Goal: Task Accomplishment & Management: Complete application form

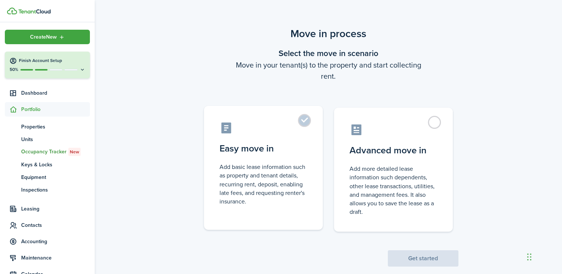
scroll to position [13, 0]
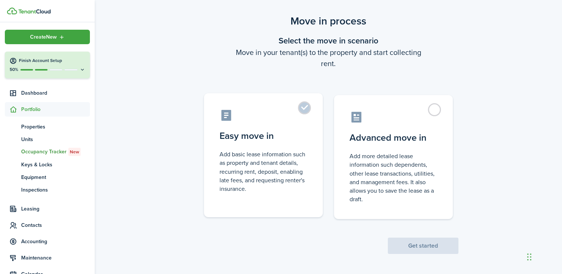
click at [283, 189] on control-radio-card-description "Add basic lease information such as property and tenant details, recurring rent…" at bounding box center [264, 171] width 88 height 43
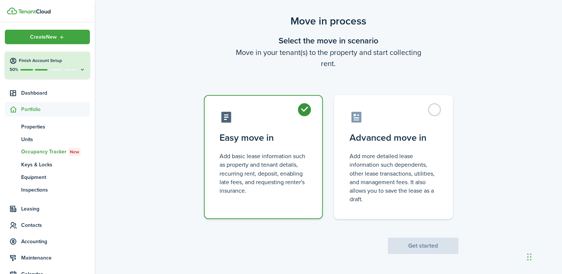
radio input "true"
click at [412, 245] on button "Get started" at bounding box center [423, 246] width 71 height 16
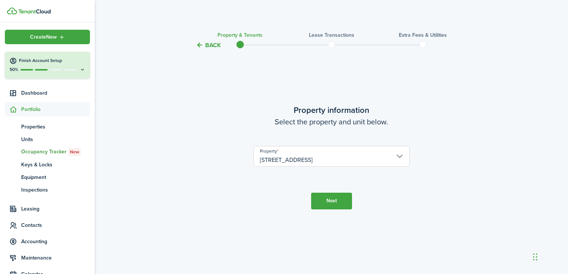
click at [215, 47] on button "Back" at bounding box center [208, 45] width 25 height 8
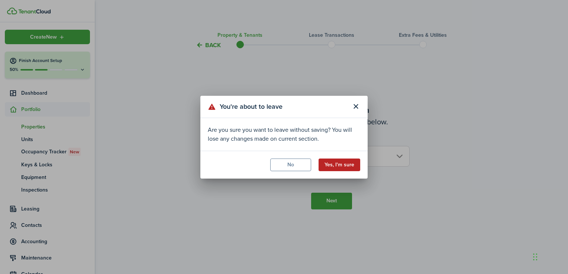
click at [329, 165] on button "Yes, I'm sure" at bounding box center [340, 165] width 42 height 13
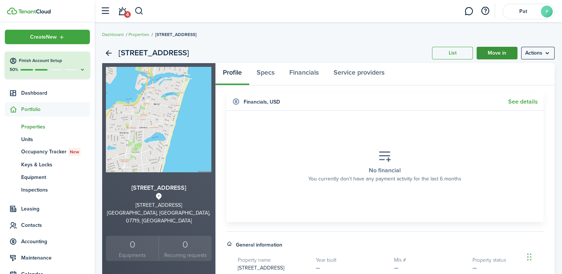
click at [510, 59] on link "Move in" at bounding box center [497, 53] width 41 height 13
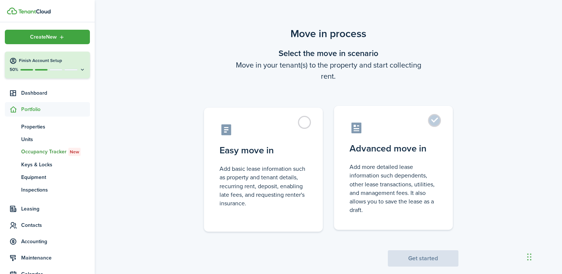
click at [410, 185] on control-radio-card-description "Add more detailed lease information such dependents, other lease transactions, …" at bounding box center [394, 189] width 88 height 52
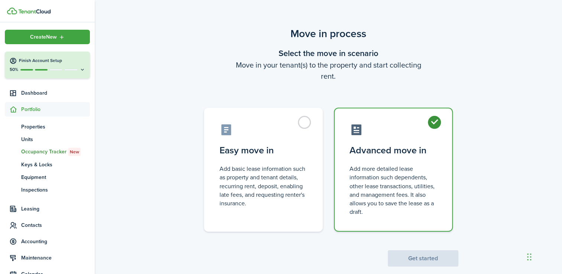
radio input "true"
click at [416, 261] on button "Get started" at bounding box center [423, 259] width 71 height 16
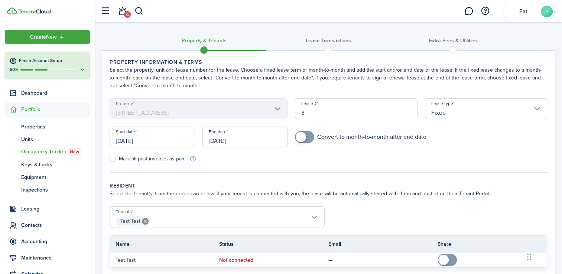
click at [332, 112] on input "3" at bounding box center [356, 109] width 122 height 21
click at [160, 148] on div "Start date [DATE]" at bounding box center [152, 141] width 93 height 28
click at [170, 142] on input "[DATE]" at bounding box center [153, 137] width 86 height 21
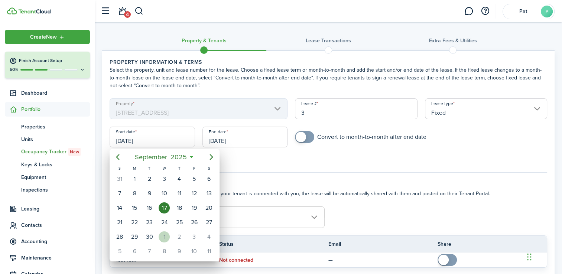
click at [168, 232] on div "1" at bounding box center [164, 237] width 11 height 11
type input "[DATE]"
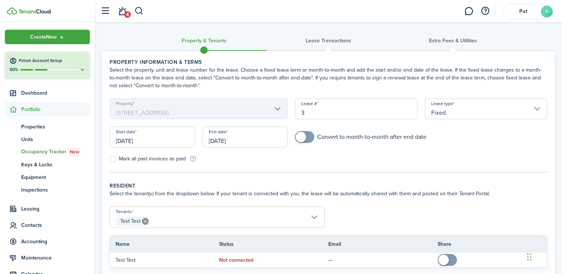
click at [256, 142] on input "[DATE]" at bounding box center [246, 137] width 86 height 21
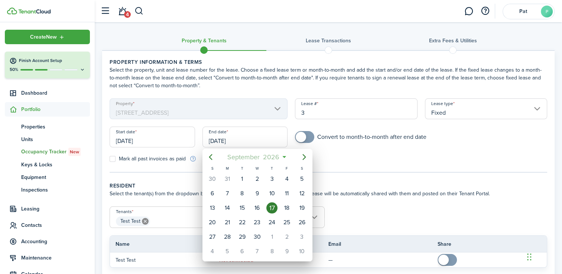
click at [274, 154] on span "2026" at bounding box center [272, 157] width 20 height 13
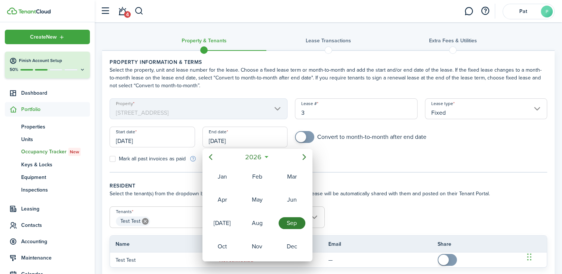
click at [341, 177] on div at bounding box center [281, 137] width 681 height 393
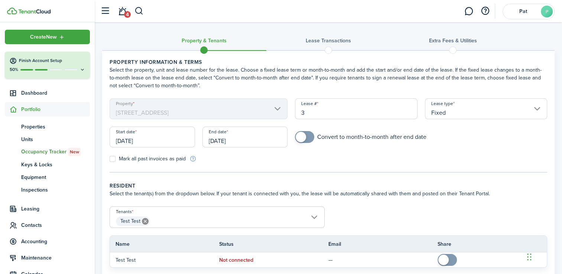
click at [270, 142] on input "[DATE]" at bounding box center [246, 137] width 86 height 21
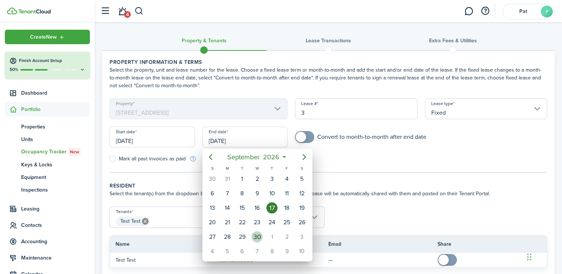
click at [261, 235] on div "30" at bounding box center [257, 237] width 11 height 11
type input "[DATE]"
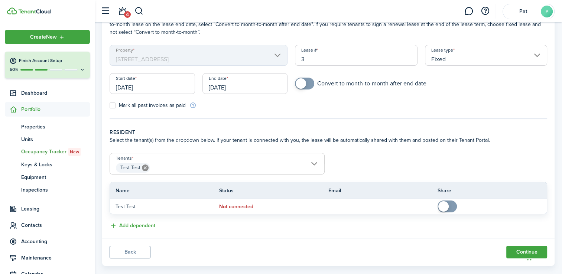
scroll to position [65, 0]
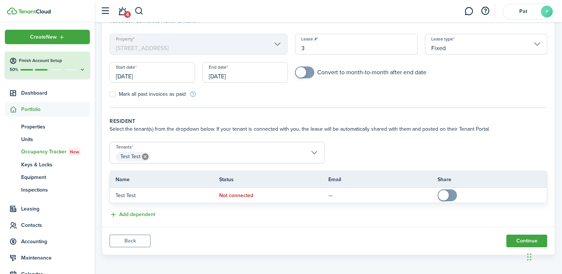
click at [142, 158] on icon at bounding box center [145, 157] width 7 height 7
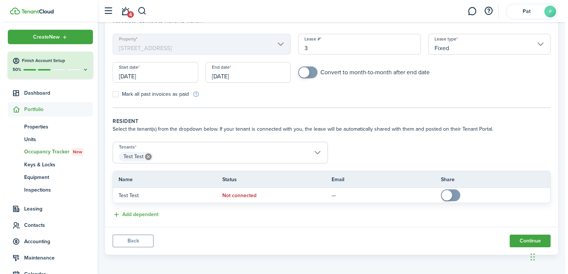
scroll to position [33, 0]
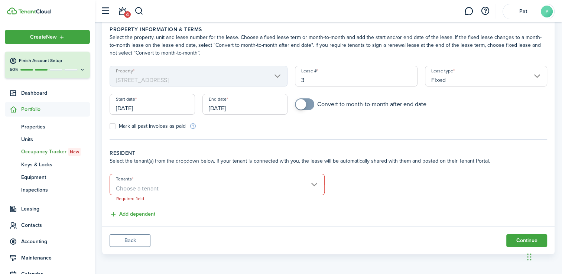
click at [157, 186] on span "Choose a tenant" at bounding box center [137, 188] width 43 height 9
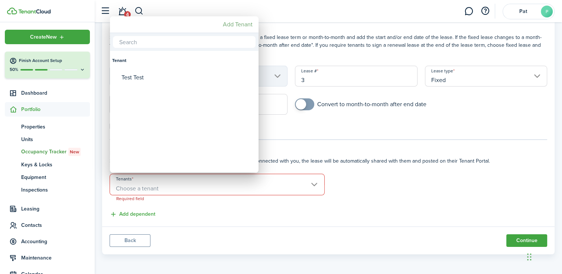
click at [239, 26] on mbsc-button "Add Tenant" at bounding box center [238, 24] width 36 height 13
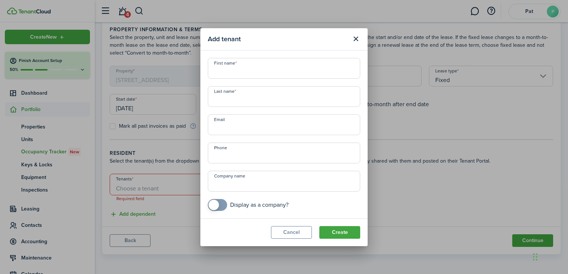
click at [245, 76] on input "First name" at bounding box center [284, 68] width 152 height 21
type input "[PERSON_NAME]"
click at [355, 231] on button "Create" at bounding box center [339, 232] width 41 height 13
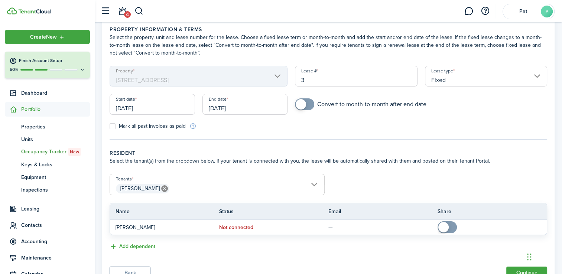
scroll to position [65, 0]
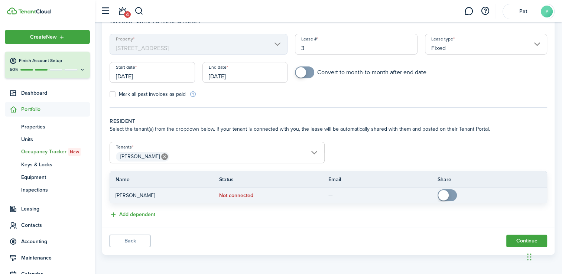
click at [235, 197] on status "Not connected" at bounding box center [236, 196] width 34 height 6
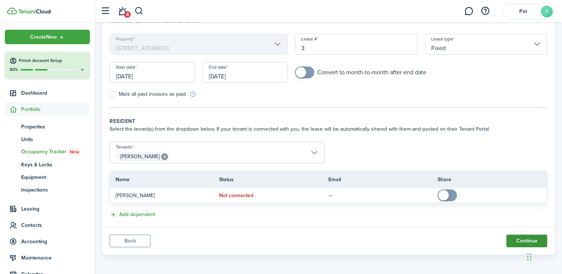
click at [512, 239] on button "Continue" at bounding box center [527, 241] width 41 height 13
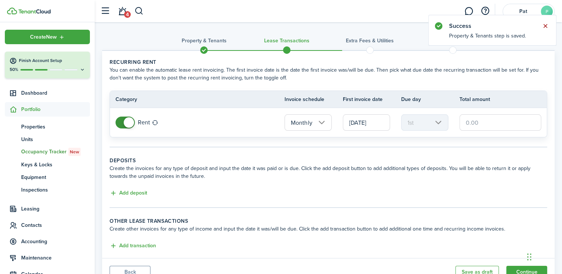
click at [548, 25] on button "Close notify" at bounding box center [546, 26] width 10 height 10
click at [488, 123] on input "text" at bounding box center [501, 122] width 82 height 16
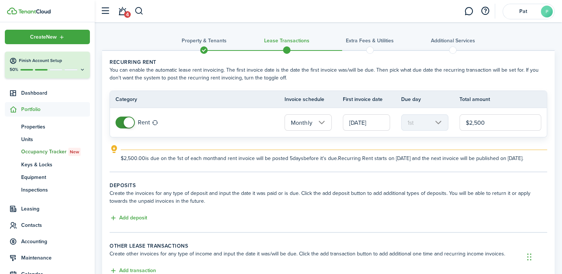
type input "$2,500.00"
click at [338, 205] on wizard-step-header-description "Create the invoices for any type of deposit and input the date it was paid or i…" at bounding box center [329, 198] width 438 height 16
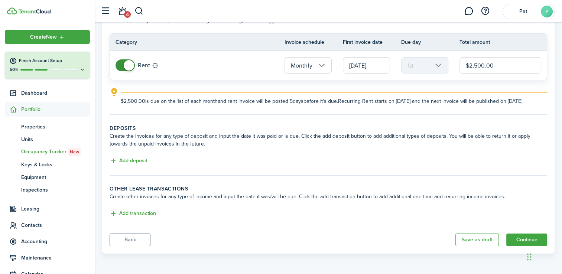
scroll to position [64, 0]
click at [134, 164] on button "Add deposit" at bounding box center [129, 161] width 38 height 9
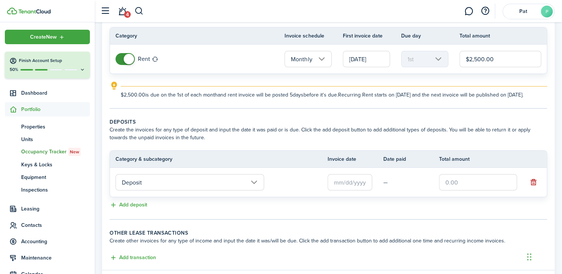
click at [198, 191] on input "Deposit" at bounding box center [190, 182] width 149 height 16
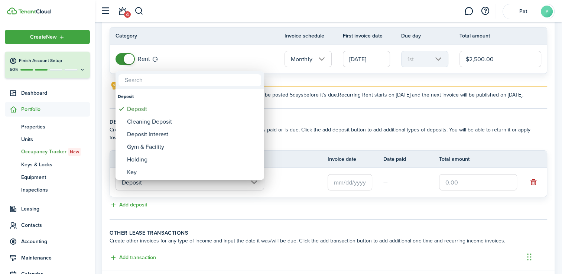
click at [344, 181] on div at bounding box center [281, 137] width 681 height 393
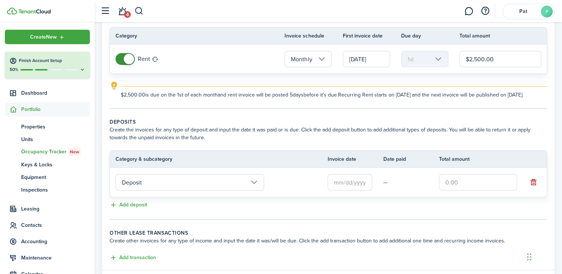
click at [386, 188] on td "—" at bounding box center [412, 183] width 56 height 12
click at [349, 189] on input "text" at bounding box center [350, 182] width 45 height 16
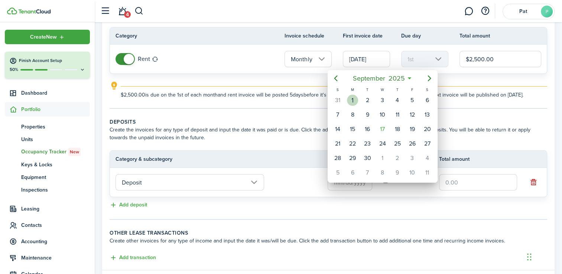
click at [355, 99] on div "1" at bounding box center [352, 100] width 11 height 11
type input "[DATE]"
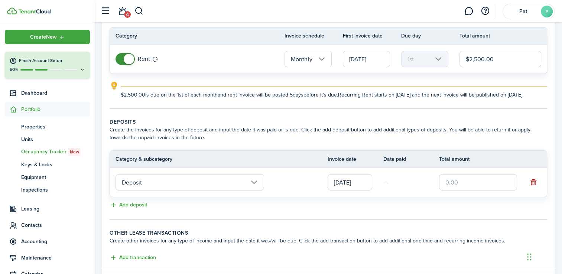
click at [387, 188] on td "—" at bounding box center [412, 183] width 56 height 12
click at [453, 191] on input "text" at bounding box center [478, 182] width 78 height 16
type input "$3,750.00"
click at [330, 220] on tc-wizard-step "Deposits Create the invoices for any type of deposit and input the date it was …" at bounding box center [329, 169] width 438 height 102
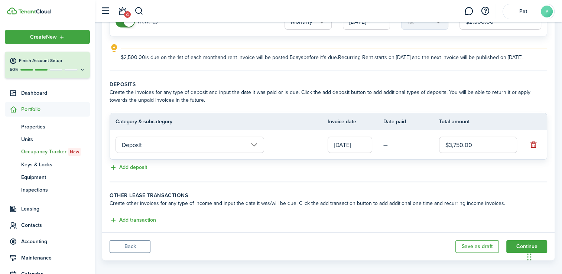
scroll to position [102, 0]
click at [204, 158] on tr "Deposit [DATE] — $3,750.00" at bounding box center [328, 143] width 437 height 29
click at [216, 152] on input "Deposit" at bounding box center [190, 144] width 149 height 16
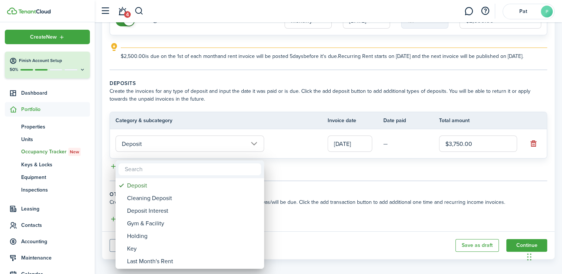
click at [307, 200] on div at bounding box center [281, 137] width 681 height 393
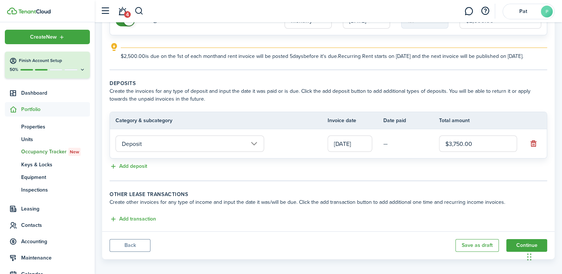
scroll to position [114, 0]
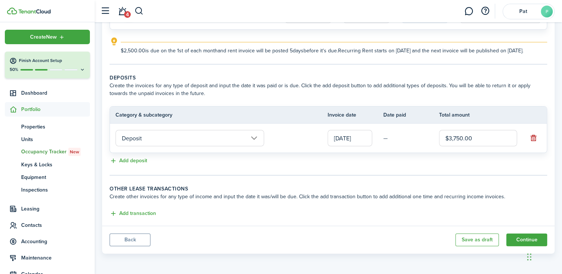
click at [403, 141] on td "—" at bounding box center [412, 139] width 56 height 12
click at [387, 142] on td "—" at bounding box center [412, 139] width 56 height 12
click at [511, 240] on button "Continue" at bounding box center [527, 240] width 41 height 13
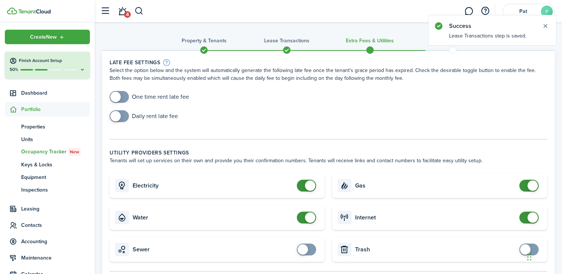
click at [123, 94] on span at bounding box center [119, 97] width 7 height 12
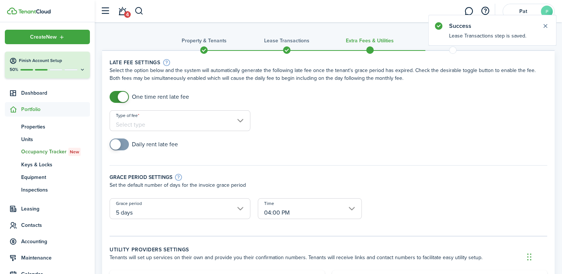
click at [143, 120] on input "Type of fee" at bounding box center [180, 120] width 141 height 21
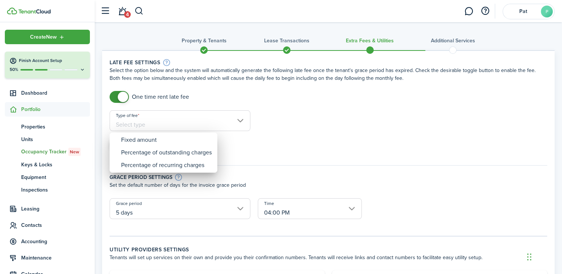
click at [120, 102] on div at bounding box center [281, 137] width 681 height 393
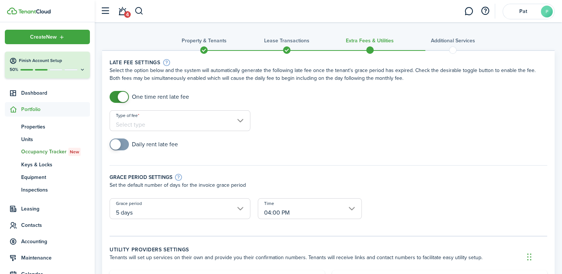
checkbox input "false"
click at [123, 97] on span at bounding box center [123, 97] width 10 height 10
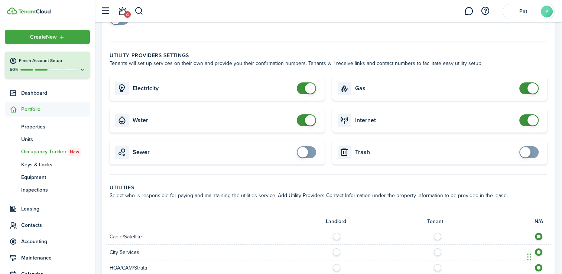
scroll to position [98, 0]
checkbox input "false"
click at [314, 86] on span at bounding box center [310, 88] width 10 height 10
checkbox input "false"
click at [308, 123] on span at bounding box center [310, 119] width 10 height 10
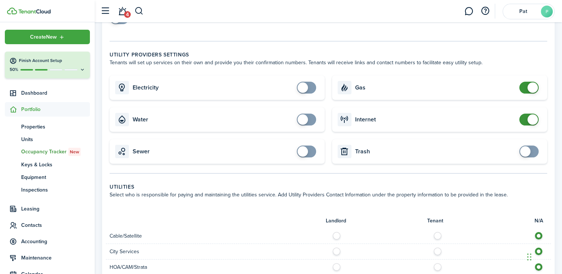
checkbox input "false"
click at [526, 84] on span at bounding box center [529, 88] width 7 height 12
click at [530, 118] on span at bounding box center [533, 119] width 10 height 10
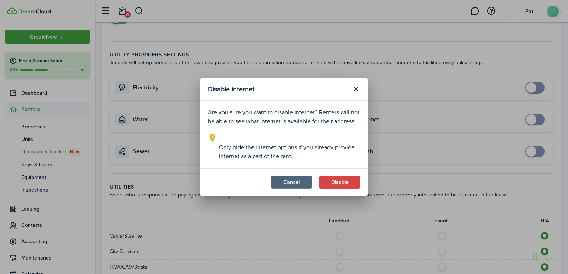
click at [304, 183] on button "Cancel" at bounding box center [291, 182] width 41 height 13
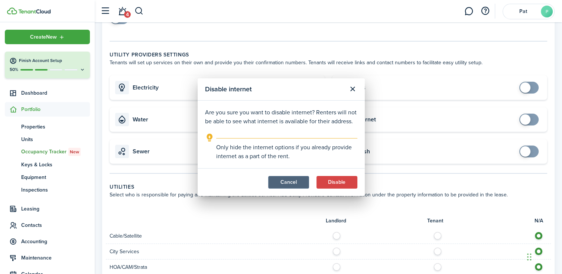
checkbox input "true"
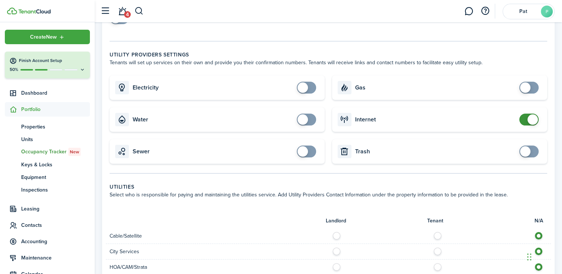
checkbox input "true"
click at [310, 122] on span at bounding box center [306, 120] width 7 height 12
click at [313, 81] on card "Electricity" at bounding box center [217, 87] width 215 height 25
click at [533, 81] on card "Gas" at bounding box center [439, 87] width 215 height 25
checkbox input "true"
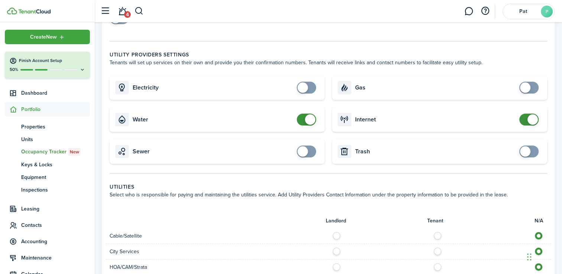
click at [529, 91] on span at bounding box center [525, 88] width 10 height 10
checkbox input "true"
click at [310, 86] on span at bounding box center [306, 88] width 7 height 12
checkbox input "true"
click at [309, 151] on span at bounding box center [306, 152] width 7 height 12
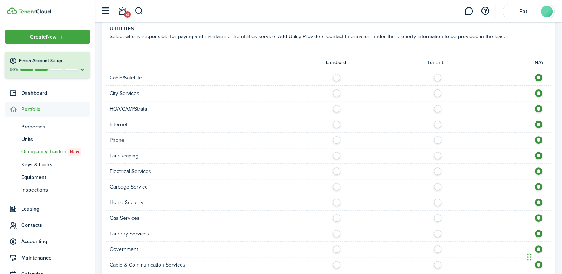
scroll to position [257, 0]
click at [437, 121] on label at bounding box center [439, 122] width 13 height 4
radio input "true"
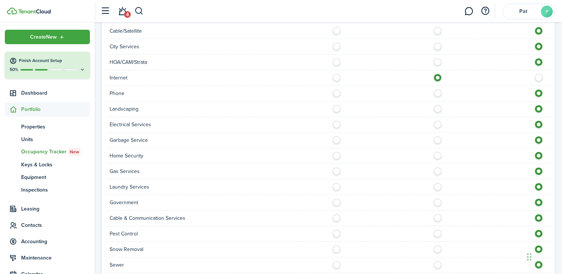
scroll to position [304, 0]
click at [439, 123] on label at bounding box center [439, 122] width 13 height 4
radio input "true"
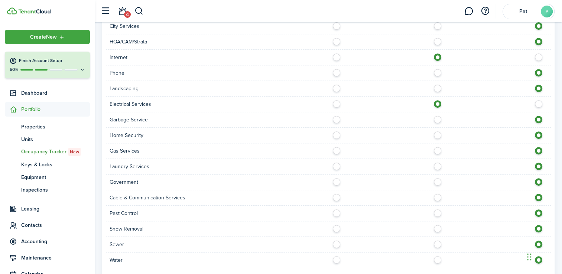
scroll to position [328, 0]
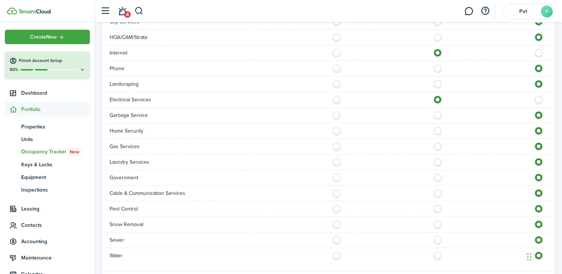
click at [436, 144] on label at bounding box center [439, 145] width 13 height 4
radio input "true"
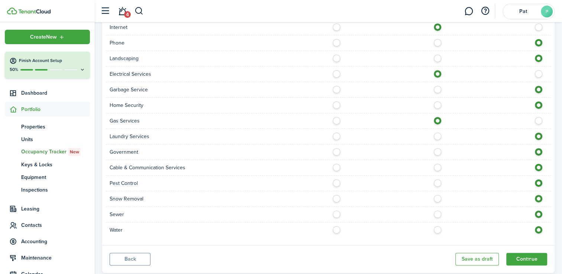
scroll to position [354, 0]
click at [337, 213] on label at bounding box center [338, 213] width 13 height 4
radio input "true"
click at [338, 227] on label at bounding box center [338, 228] width 13 height 4
radio input "true"
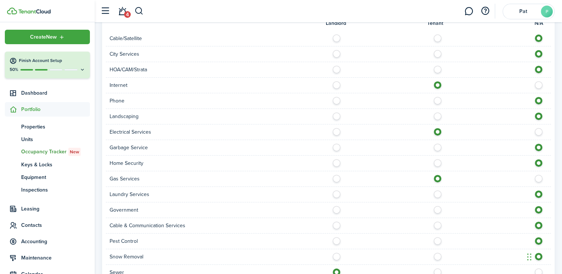
scroll to position [371, 0]
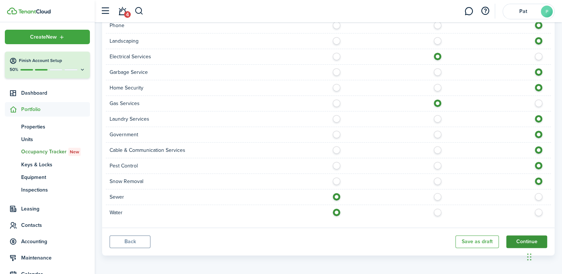
click at [514, 239] on button "Continue" at bounding box center [527, 242] width 41 height 13
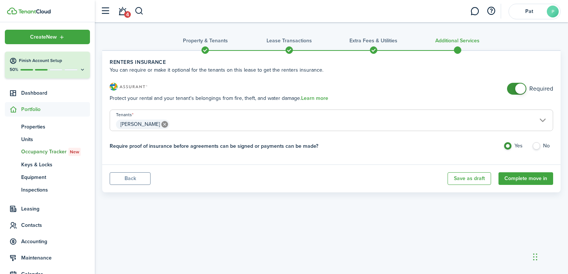
checkbox input "false"
click at [513, 87] on span at bounding box center [516, 89] width 7 height 12
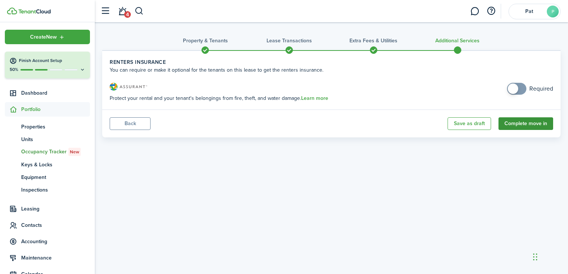
click at [519, 122] on button "Complete move in" at bounding box center [526, 123] width 55 height 13
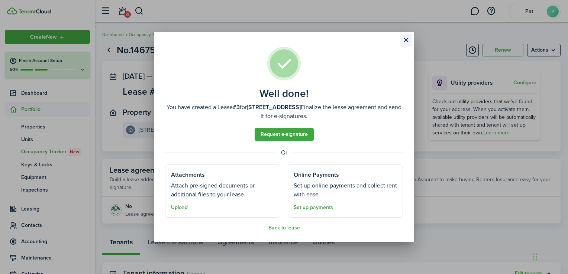
click at [406, 41] on button "Close modal" at bounding box center [406, 40] width 13 height 13
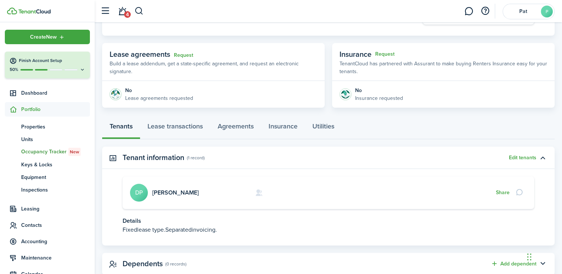
scroll to position [137, 0]
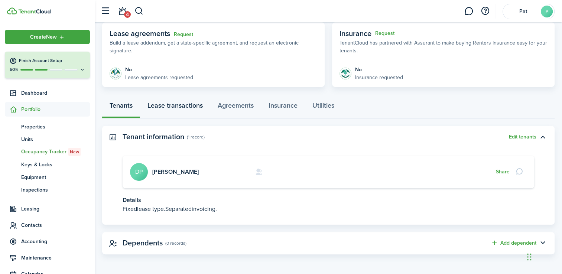
click at [196, 105] on link "Lease transactions" at bounding box center [175, 107] width 70 height 22
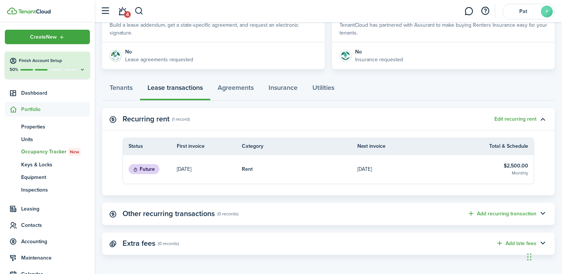
scroll to position [155, 0]
click at [233, 93] on link "Agreements" at bounding box center [235, 89] width 51 height 22
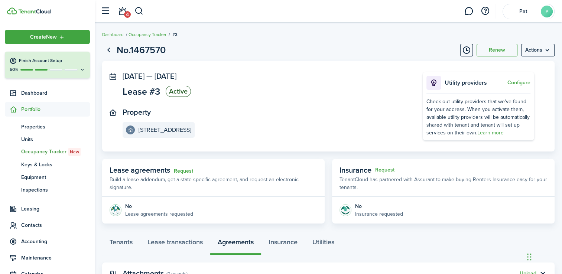
scroll to position [31, 0]
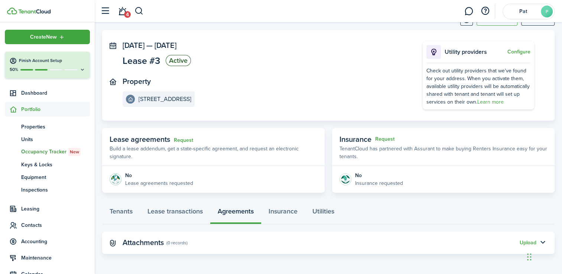
click at [527, 246] on div "Chat Widget" at bounding box center [543, 257] width 37 height 36
drag, startPoint x: 527, startPoint y: 246, endPoint x: 403, endPoint y: 204, distance: 131.1
click at [403, 204] on div "Chat Widget" at bounding box center [412, 216] width 37 height 36
click at [542, 244] on button "button" at bounding box center [543, 243] width 13 height 13
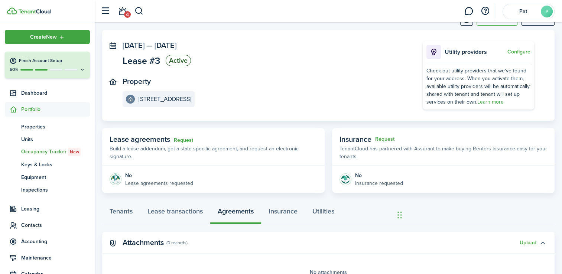
scroll to position [79, 0]
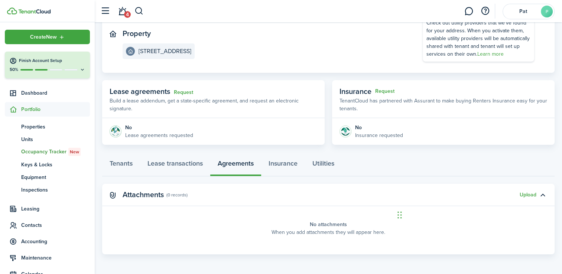
click at [157, 195] on panel-main-title "Attachments" at bounding box center [143, 195] width 41 height 9
click at [529, 196] on button "Upload" at bounding box center [528, 195] width 17 height 6
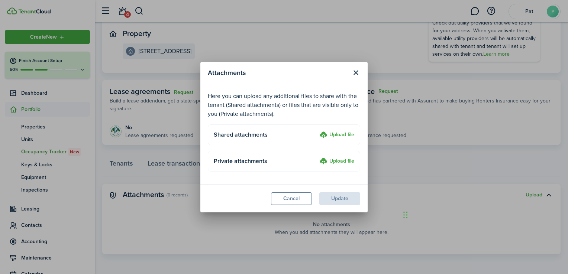
click at [335, 135] on label "Upload file" at bounding box center [337, 135] width 35 height 9
click at [317, 131] on input "Upload file" at bounding box center [317, 131] width 0 height 0
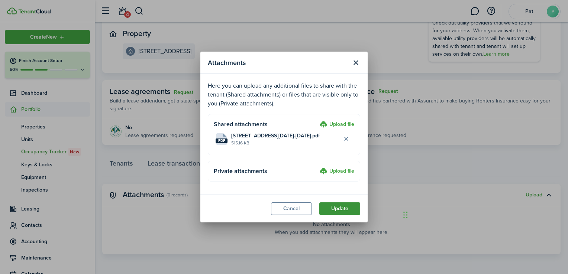
click at [332, 214] on button "Update" at bounding box center [339, 209] width 41 height 13
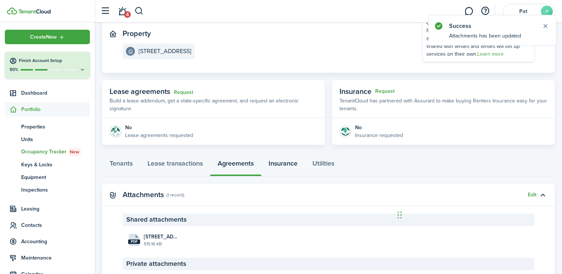
click at [291, 161] on link "Insurance" at bounding box center [283, 165] width 44 height 22
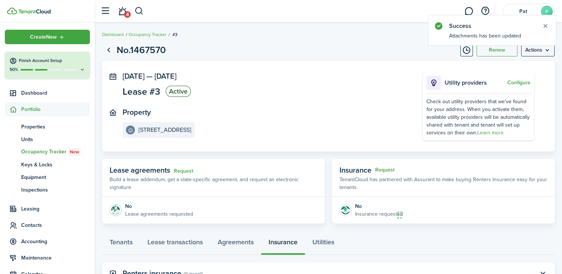
scroll to position [31, 0]
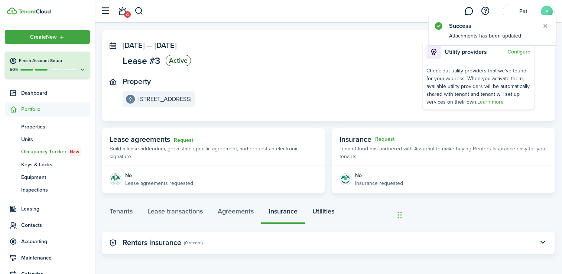
click at [320, 208] on link "Utilities" at bounding box center [323, 213] width 37 height 22
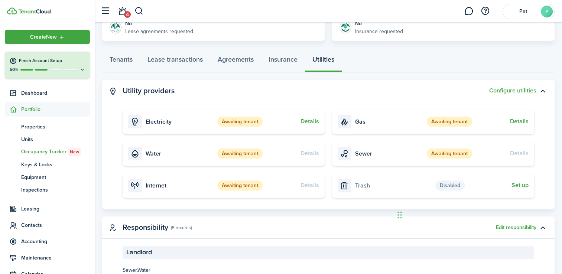
scroll to position [183, 0]
click at [306, 120] on button "Details" at bounding box center [310, 122] width 19 height 7
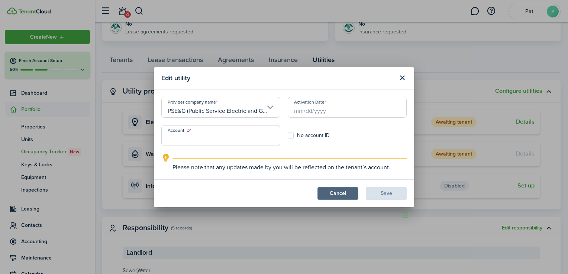
click at [332, 199] on button "Cancel" at bounding box center [337, 193] width 41 height 13
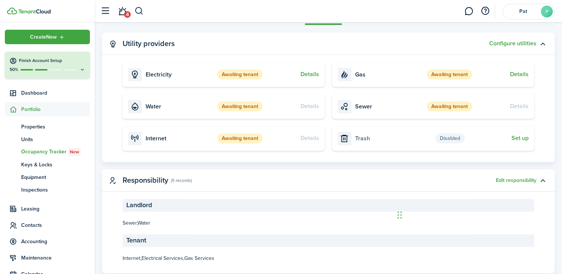
scroll to position [230, 0]
click at [244, 136] on status "Awaiting tenant" at bounding box center [239, 138] width 45 height 10
click at [303, 139] on div "Details" at bounding box center [310, 138] width 19 height 8
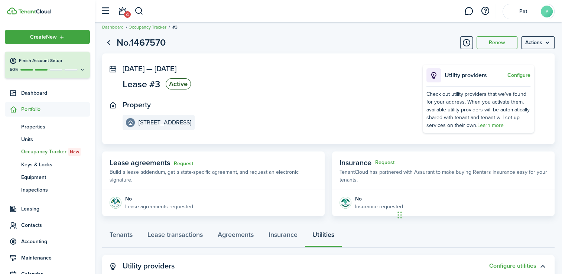
scroll to position [0, 0]
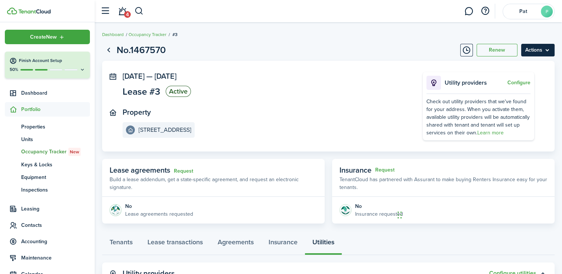
click at [541, 56] on menu-btn "Actions" at bounding box center [538, 50] width 33 height 13
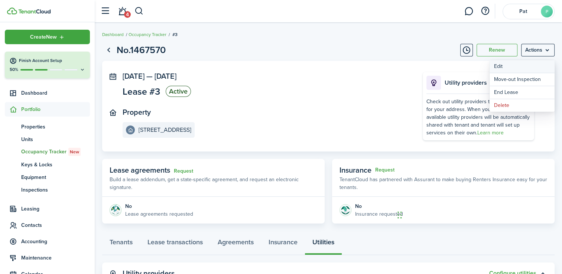
click at [531, 64] on button "Edit" at bounding box center [522, 66] width 65 height 13
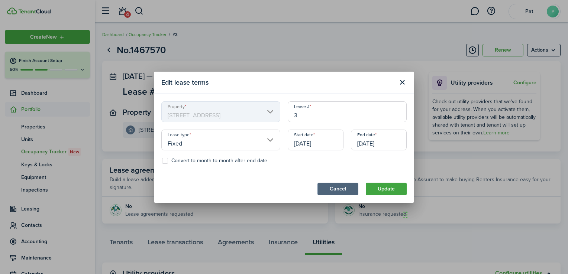
click at [352, 193] on button "Cancel" at bounding box center [337, 189] width 41 height 13
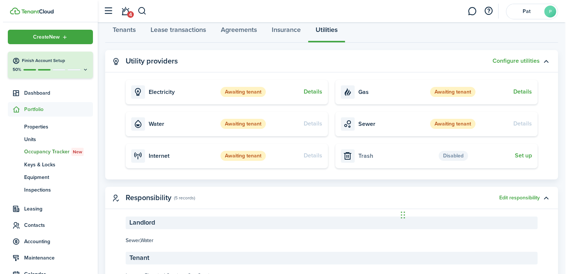
scroll to position [213, 0]
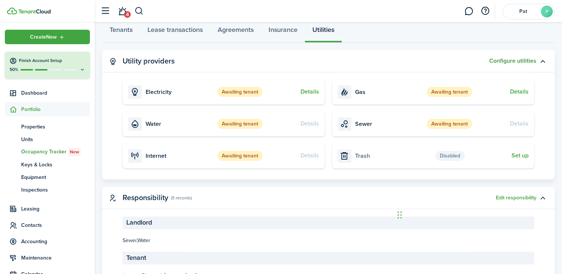
click at [519, 59] on button "Configure utilities" at bounding box center [513, 61] width 47 height 7
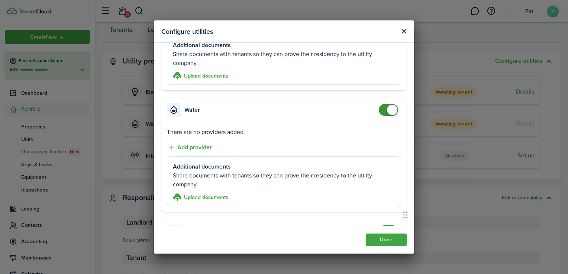
scroll to position [267, 0]
checkbox input "false"
click at [388, 108] on span at bounding box center [392, 109] width 10 height 10
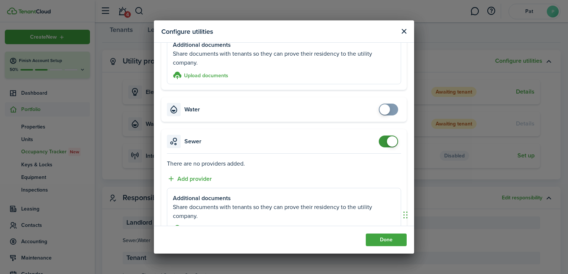
checkbox input "false"
click at [385, 142] on span at bounding box center [388, 142] width 7 height 12
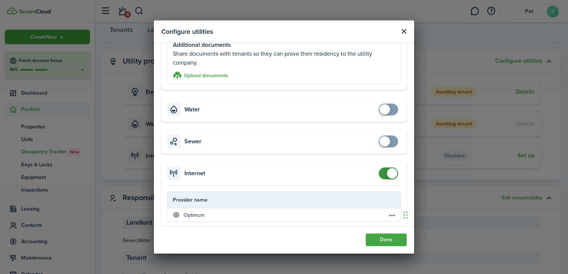
scroll to position [307, 0]
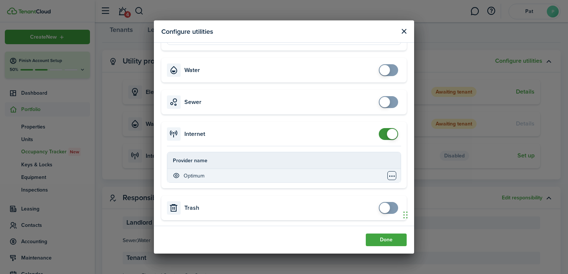
click at [387, 172] on table-menu-btn-icon "Open menu" at bounding box center [391, 175] width 9 height 9
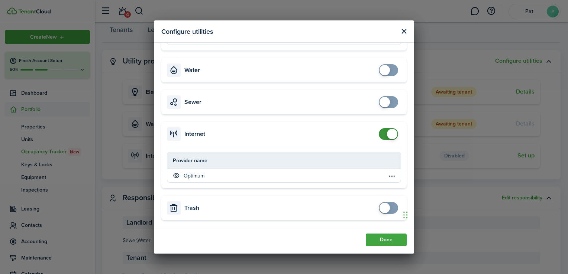
checkbox input "false"
click at [387, 134] on span at bounding box center [392, 134] width 10 height 10
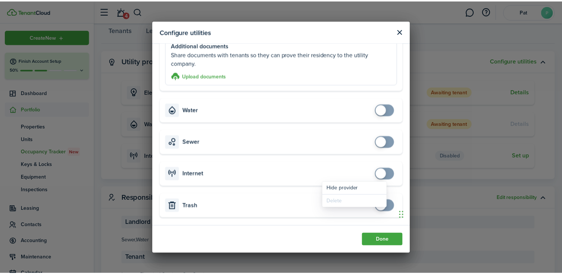
scroll to position [265, 0]
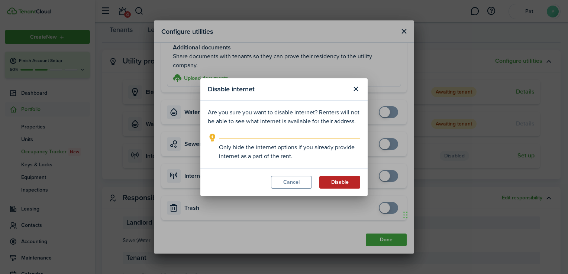
click at [343, 182] on button "Disable" at bounding box center [339, 182] width 41 height 13
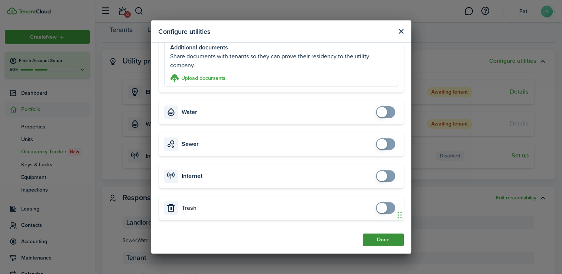
click at [374, 243] on button "Done" at bounding box center [383, 240] width 41 height 13
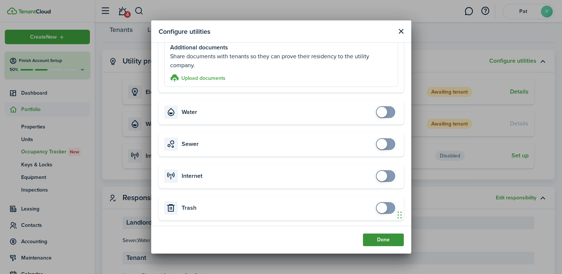
scroll to position [190, 0]
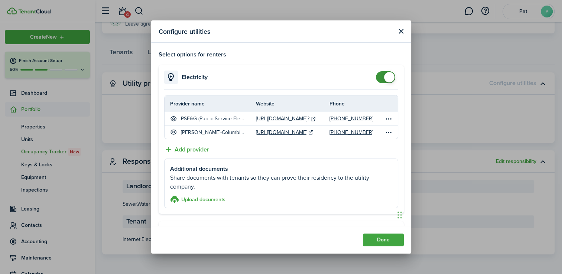
click at [374, 243] on button "Done" at bounding box center [383, 240] width 41 height 13
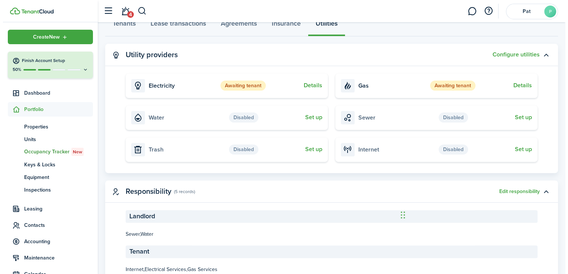
scroll to position [223, 0]
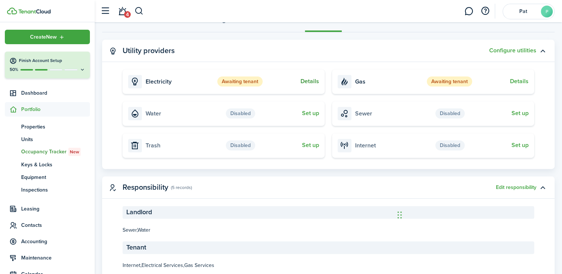
click at [312, 82] on button "Details" at bounding box center [310, 81] width 19 height 7
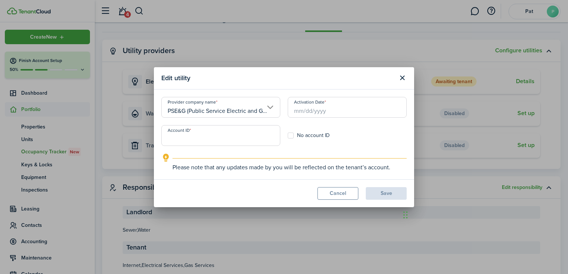
click at [261, 117] on input "PSE&G (Public Service Electric and Gas) - [GEOGRAPHIC_DATA]" at bounding box center [220, 107] width 119 height 21
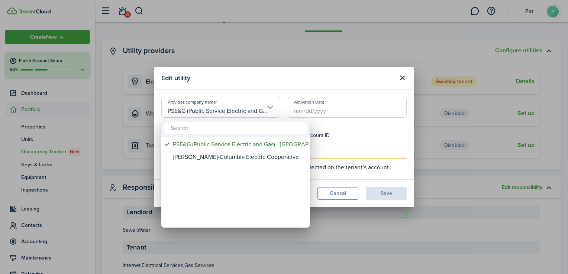
click at [403, 79] on div at bounding box center [284, 137] width 687 height 393
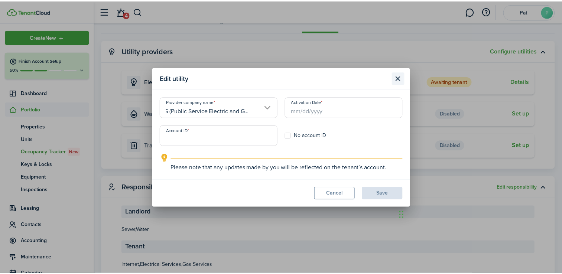
scroll to position [0, 0]
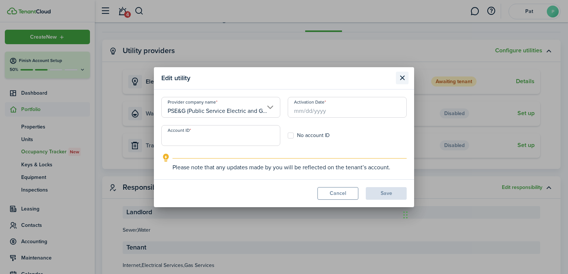
click at [403, 79] on button "Close modal" at bounding box center [402, 78] width 13 height 13
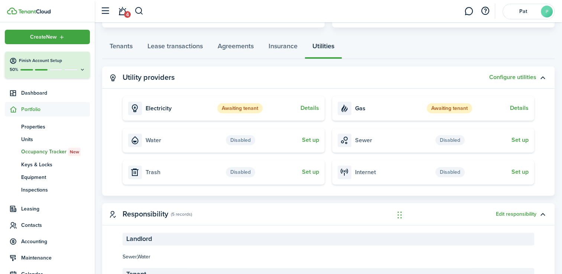
scroll to position [196, 0]
click at [193, 45] on link "Lease transactions" at bounding box center [175, 48] width 70 height 22
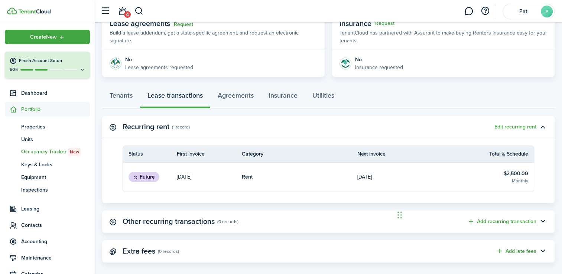
scroll to position [155, 0]
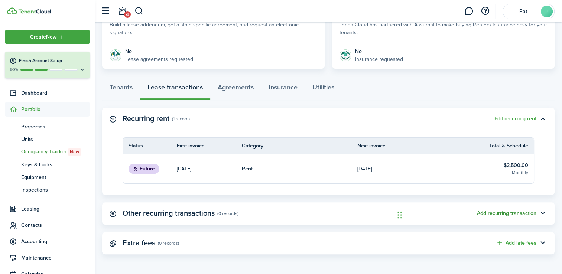
click at [478, 213] on button "Add recurring transaction" at bounding box center [502, 213] width 69 height 9
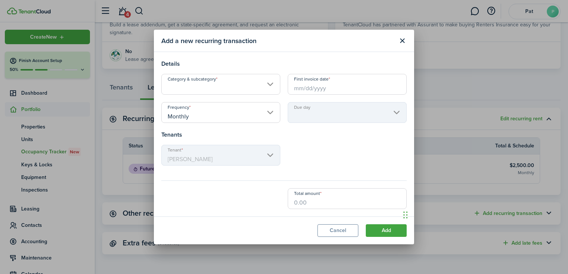
click at [253, 89] on input "Category & subcategory" at bounding box center [220, 84] width 119 height 21
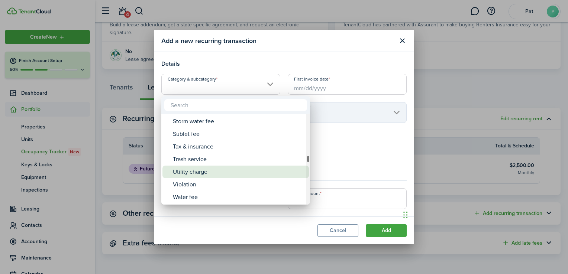
click at [228, 172] on div "Utility charge" at bounding box center [239, 172] width 132 height 13
type input "Tenant charges & fees / Utility charge"
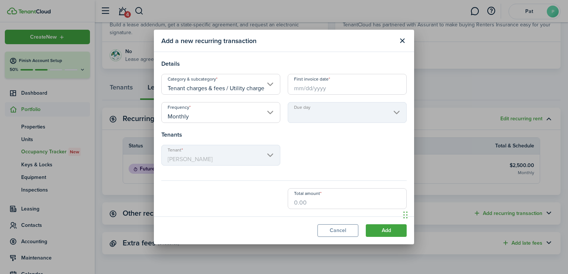
click at [269, 85] on input "Tenant charges & fees / Utility charge" at bounding box center [220, 84] width 119 height 21
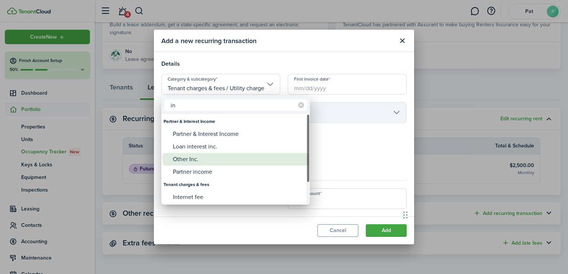
type input "i"
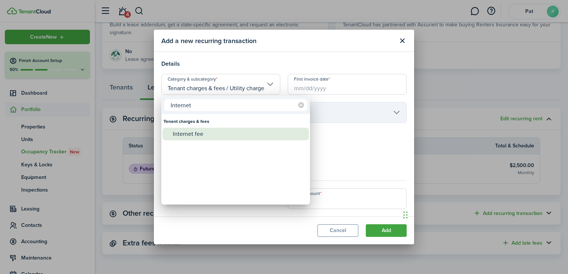
type input "Internet"
click at [221, 132] on div "Internet fee" at bounding box center [239, 134] width 132 height 13
type input "Tenant charges & fees / Internet fee"
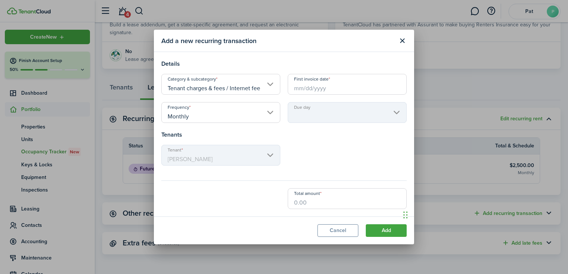
click at [324, 93] on input "First invoice date" at bounding box center [347, 84] width 119 height 21
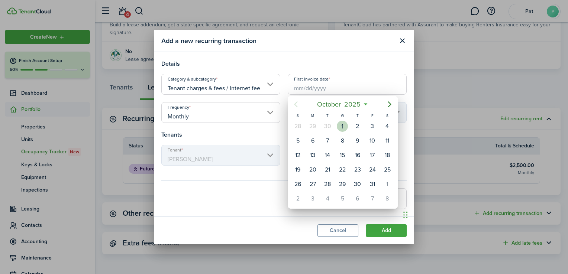
click at [343, 132] on div "1" at bounding box center [342, 126] width 11 height 11
type input "[DATE]"
type input "1st"
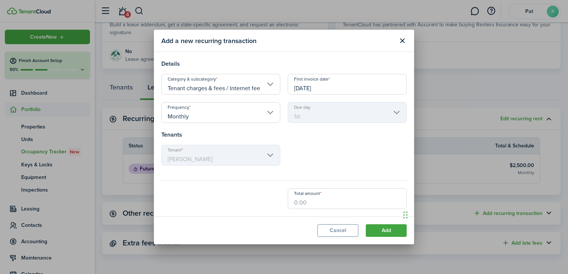
click at [320, 200] on input "Total amount" at bounding box center [347, 198] width 119 height 21
type input "$80.00"
click at [381, 233] on button "Add" at bounding box center [386, 231] width 41 height 13
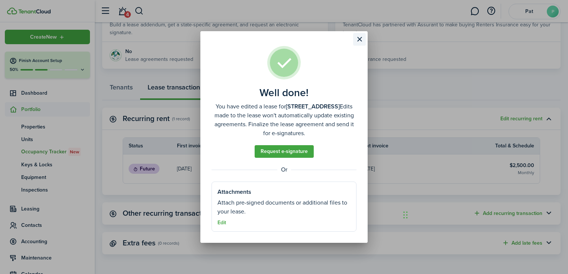
click at [361, 44] on button "Close modal" at bounding box center [359, 39] width 13 height 13
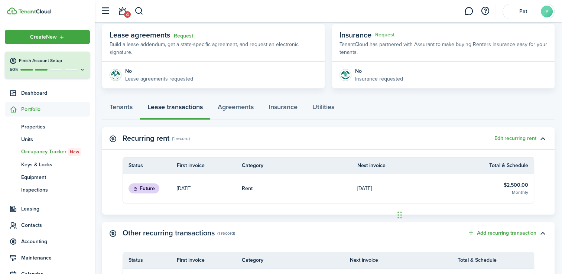
scroll to position [135, 0]
click at [336, 108] on link "Utilities" at bounding box center [323, 109] width 37 height 22
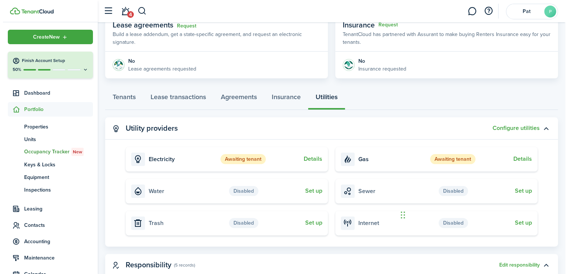
scroll to position [148, 0]
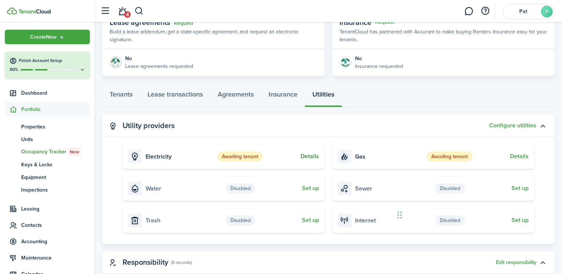
click at [302, 153] on button "Details" at bounding box center [310, 156] width 19 height 7
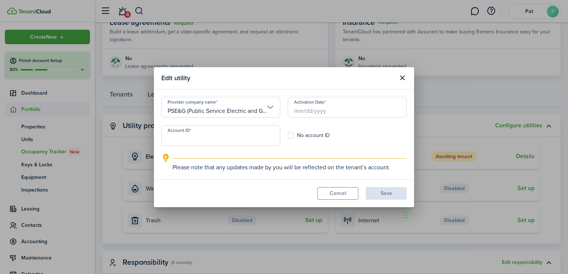
click at [259, 140] on input "Account ID" at bounding box center [220, 135] width 119 height 21
click at [401, 81] on button "Close modal" at bounding box center [402, 78] width 13 height 13
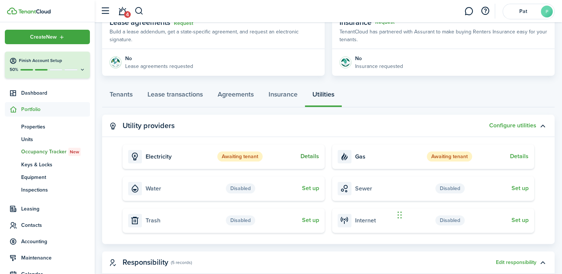
click at [302, 155] on button "Details" at bounding box center [310, 156] width 19 height 7
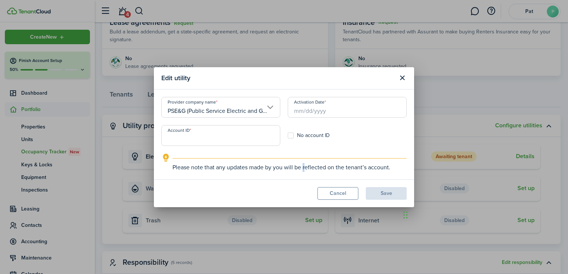
click at [302, 155] on div "Edit utility Provider company name PSE&G (Public Service Electric and Gas) - [G…" at bounding box center [284, 137] width 568 height 274
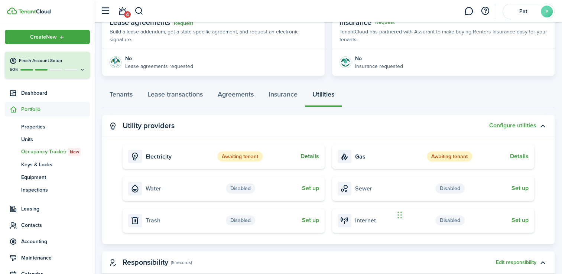
click at [309, 153] on button "Details" at bounding box center [310, 156] width 19 height 7
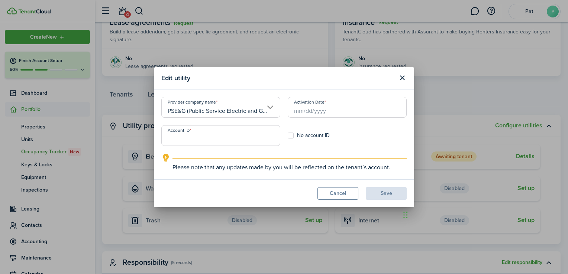
click at [263, 111] on input "PSE&G (Public Service Electric and Gas) - [GEOGRAPHIC_DATA]" at bounding box center [220, 107] width 119 height 21
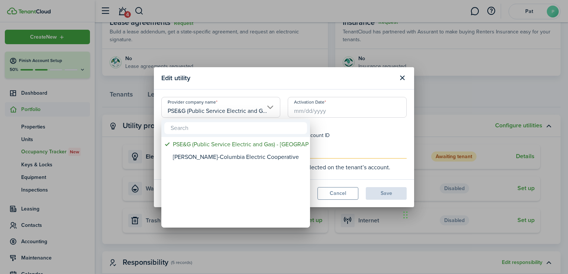
click at [398, 133] on div at bounding box center [284, 137] width 687 height 393
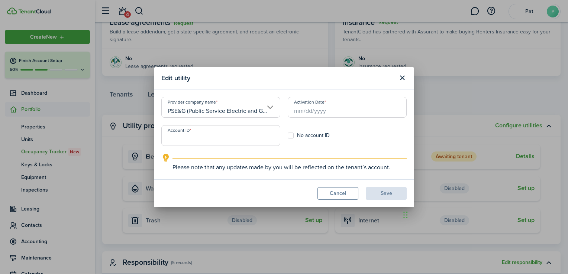
scroll to position [0, 16]
click at [270, 105] on input "PSE&G (Public Service Electric and Gas) - [GEOGRAPHIC_DATA]" at bounding box center [220, 107] width 119 height 21
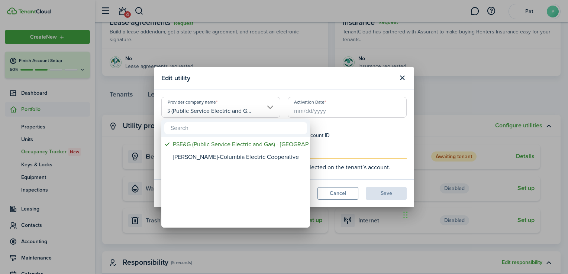
scroll to position [0, 0]
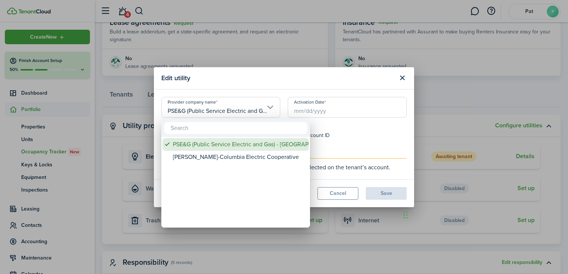
click at [255, 149] on div "PSE&G (Public Service Electric and Gas) - [GEOGRAPHIC_DATA]" at bounding box center [239, 144] width 132 height 13
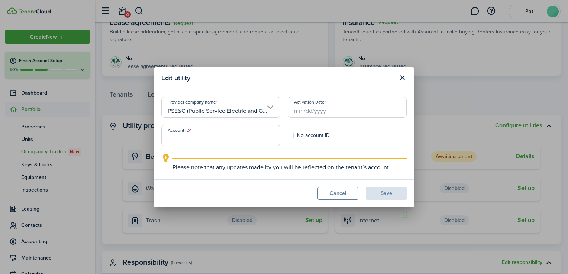
click at [224, 138] on input "Account ID" at bounding box center [220, 135] width 119 height 21
paste input "100140055417"
click at [308, 114] on input "Activation Date" at bounding box center [347, 107] width 119 height 21
type input "100140055417"
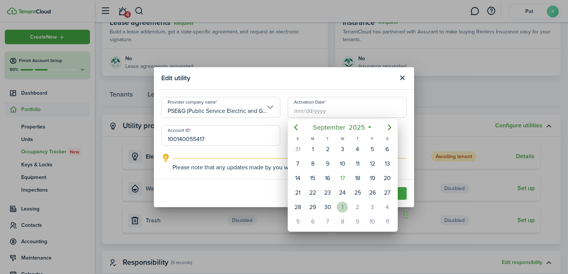
click at [341, 205] on div "1" at bounding box center [342, 207] width 11 height 11
type input "[DATE]"
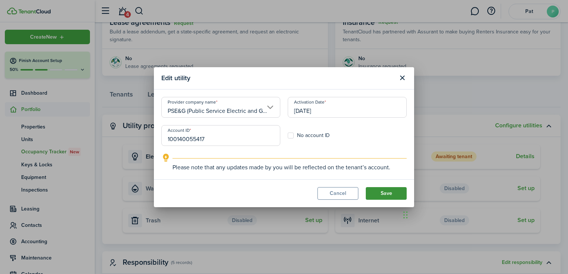
click at [385, 191] on button "Save" at bounding box center [386, 193] width 41 height 13
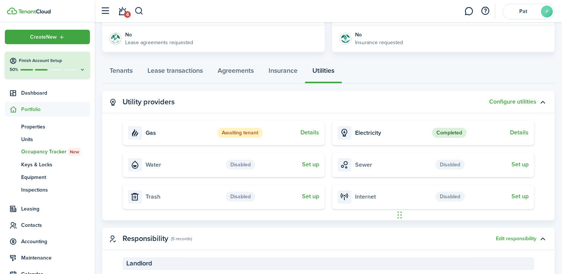
scroll to position [173, 0]
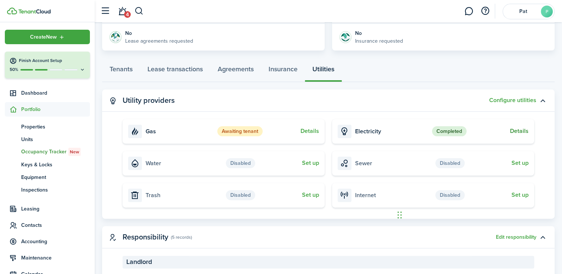
click at [514, 133] on button "Details" at bounding box center [519, 131] width 19 height 7
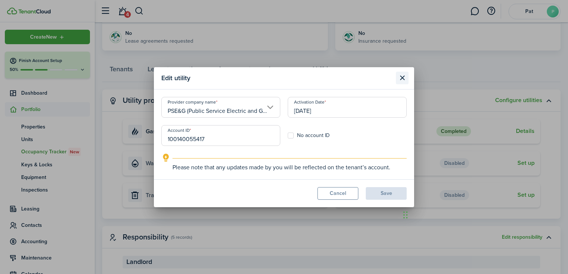
click at [405, 75] on button "Close modal" at bounding box center [402, 78] width 13 height 13
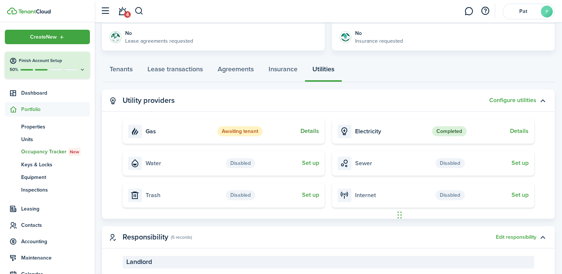
click at [307, 128] on button "Details" at bounding box center [310, 131] width 19 height 7
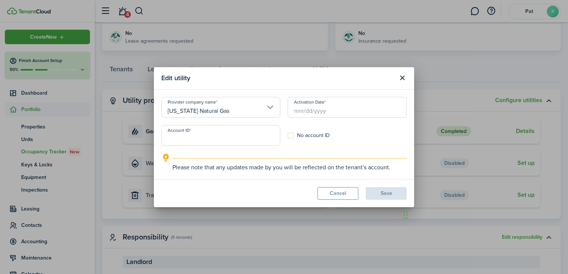
click at [249, 141] on input "Account ID" at bounding box center [220, 135] width 119 height 21
paste input "22001981787Y"
click at [300, 113] on input "Activation Date" at bounding box center [347, 107] width 119 height 21
type input "22001981787Y"
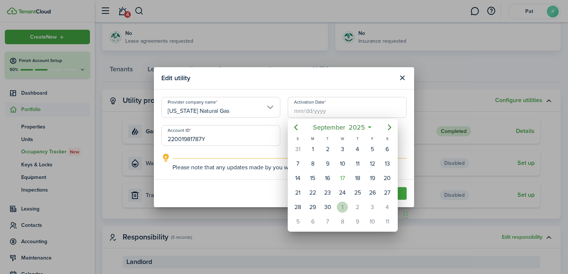
click at [347, 203] on div "1" at bounding box center [342, 207] width 11 height 11
type input "[DATE]"
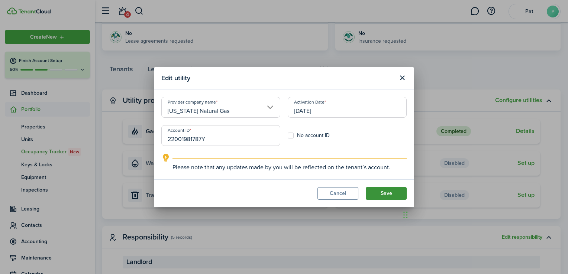
click at [375, 193] on button "Save" at bounding box center [386, 193] width 41 height 13
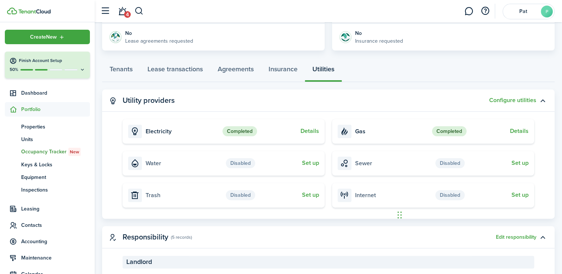
scroll to position [249, 0]
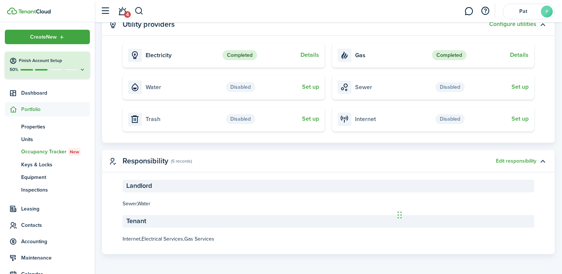
click at [162, 58] on card-title "Electricity" at bounding box center [162, 55] width 33 height 7
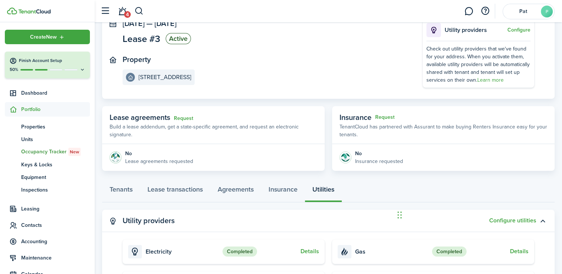
scroll to position [0, 0]
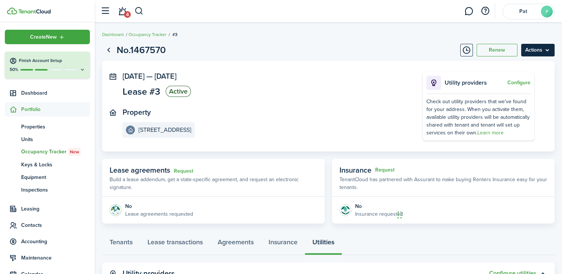
click at [545, 44] on menu-btn "Actions" at bounding box center [538, 50] width 33 height 13
click at [325, 132] on panel-main-section "Property [STREET_ADDRESS]" at bounding box center [262, 123] width 278 height 30
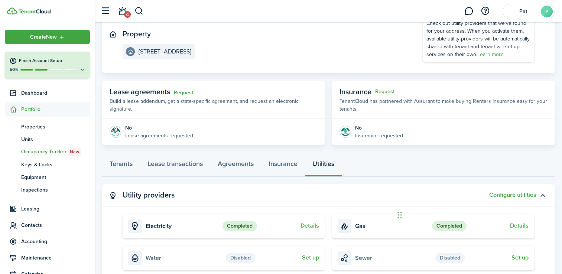
scroll to position [72, 0]
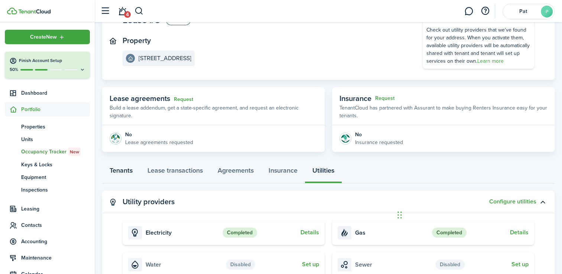
click at [116, 169] on link "Tenants" at bounding box center [121, 172] width 38 height 22
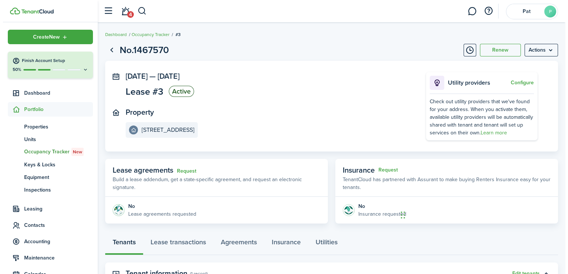
scroll to position [137, 0]
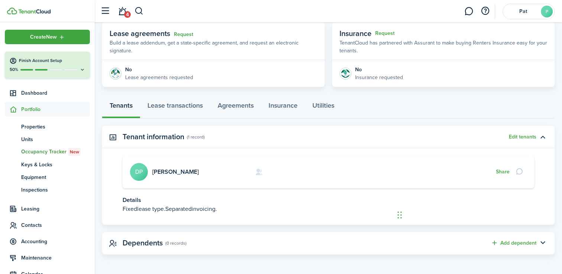
click at [526, 132] on panel-main-header "Tenant information (1 record) Edit tenants" at bounding box center [328, 137] width 453 height 22
click at [522, 136] on button "Edit tenants" at bounding box center [523, 137] width 28 height 6
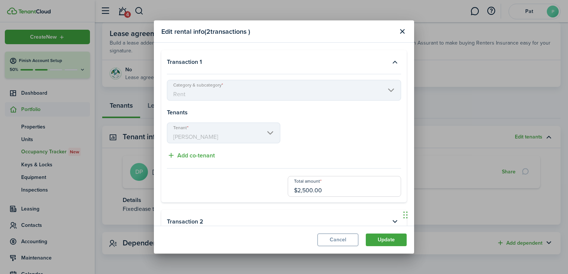
scroll to position [14, 0]
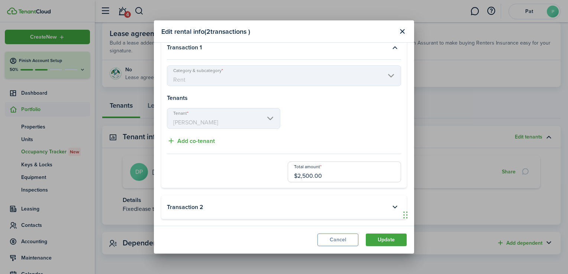
click at [372, 203] on accordion-header "Transaction 2" at bounding box center [284, 207] width 234 height 13
click at [392, 209] on button "button" at bounding box center [394, 207] width 13 height 13
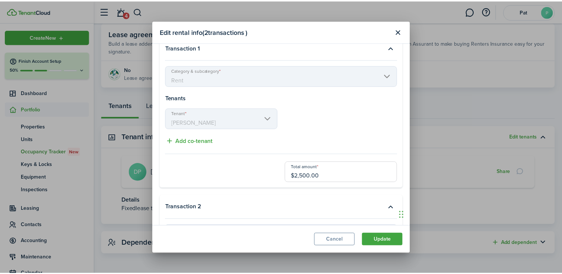
scroll to position [143, 0]
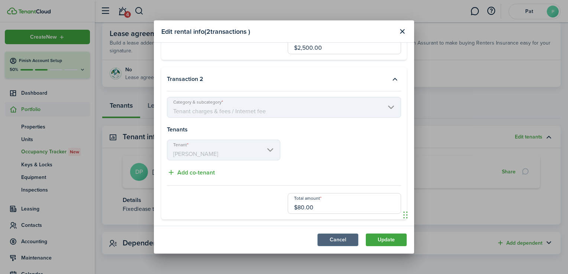
click at [340, 242] on button "Cancel" at bounding box center [337, 240] width 41 height 13
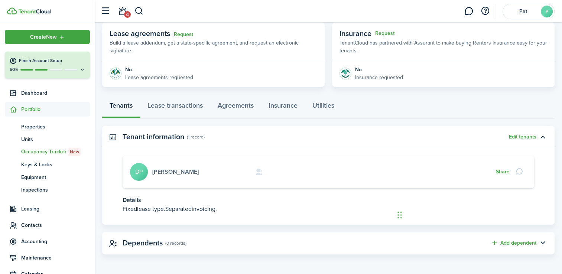
click at [170, 170] on link "[PERSON_NAME]" at bounding box center [175, 172] width 46 height 9
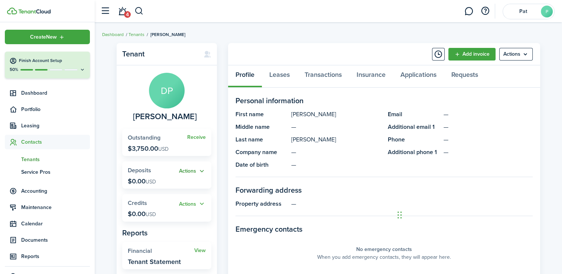
click at [180, 175] on button "Actions" at bounding box center [192, 171] width 27 height 9
click at [170, 181] on link "Add" at bounding box center [173, 186] width 65 height 13
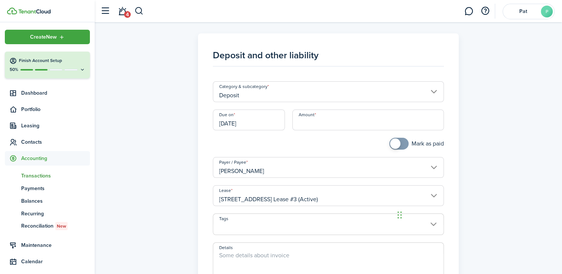
click at [332, 128] on input "Amount" at bounding box center [369, 120] width 152 height 21
type input "$3,750.00"
click at [349, 145] on div "Mark as paid" at bounding box center [328, 147] width 239 height 19
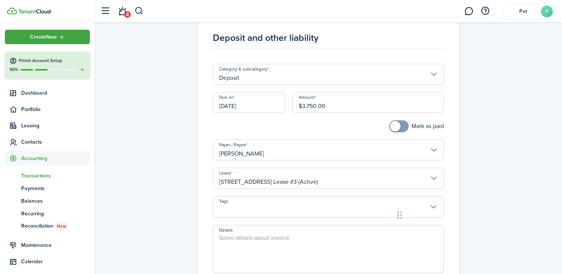
scroll to position [18, 0]
checkbox input "true"
click at [403, 124] on span at bounding box center [399, 126] width 7 height 12
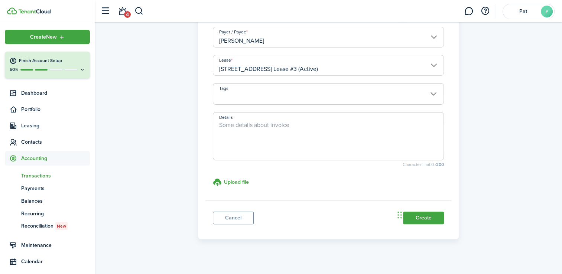
scroll to position [131, 0]
click at [440, 216] on button "Create" at bounding box center [423, 218] width 41 height 13
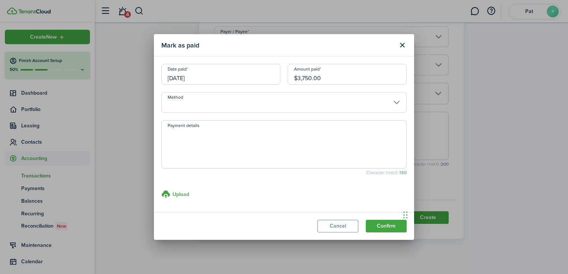
click at [340, 109] on input "Method" at bounding box center [283, 102] width 245 height 21
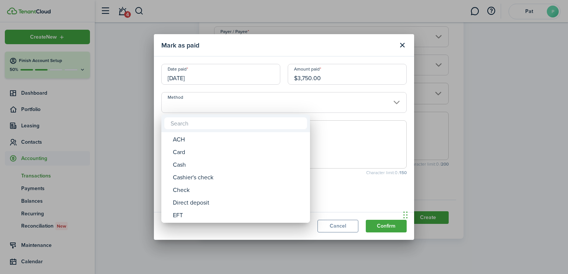
click at [379, 129] on div at bounding box center [284, 137] width 687 height 393
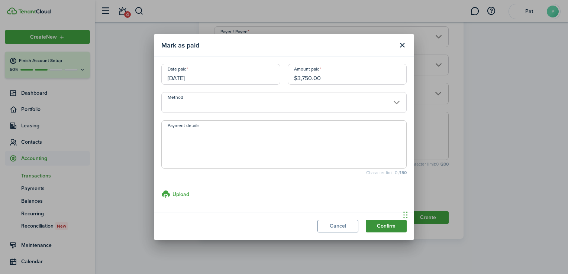
click at [373, 223] on button "Confirm" at bounding box center [386, 226] width 41 height 13
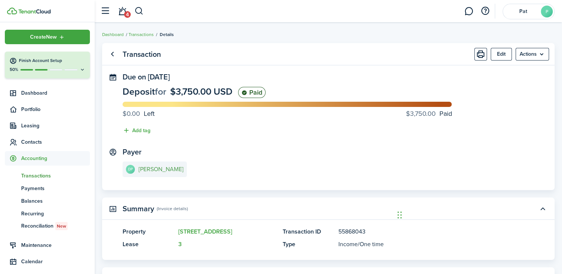
click at [154, 167] on e-details-info-title "[PERSON_NAME]" at bounding box center [161, 169] width 45 height 7
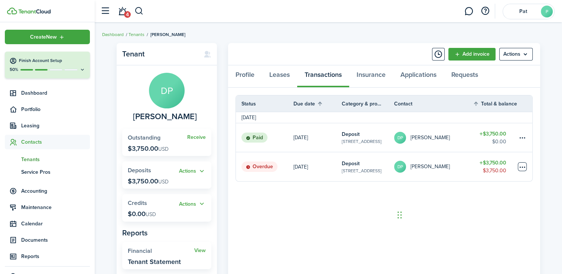
click at [522, 167] on table-menu-btn-icon at bounding box center [522, 166] width 9 height 9
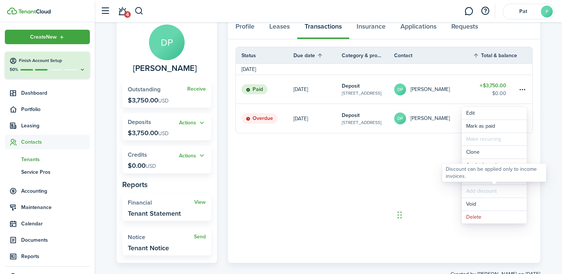
scroll to position [49, 0]
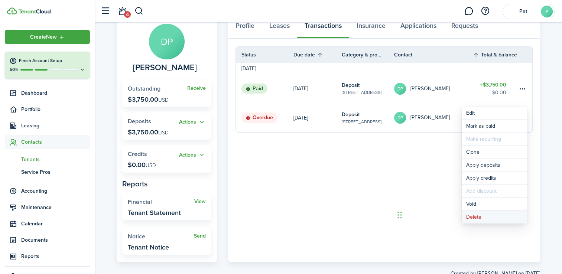
click at [484, 219] on button "Delete" at bounding box center [494, 217] width 65 height 13
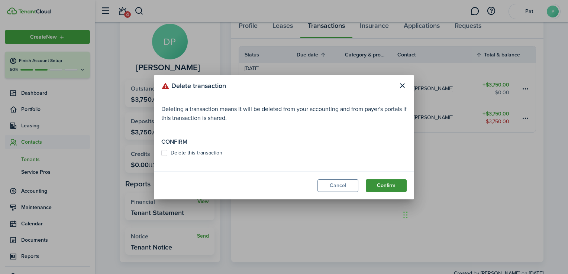
click at [392, 185] on button "Confirm" at bounding box center [386, 186] width 41 height 13
click at [383, 187] on button "Confirm" at bounding box center [386, 186] width 41 height 13
click at [191, 150] on label "Delete this transaction" at bounding box center [191, 153] width 61 height 6
click at [161, 157] on input "Delete this transaction" at bounding box center [161, 157] width 0 height 0
checkbox input "true"
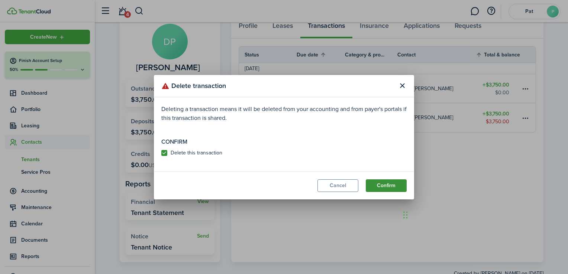
click at [372, 188] on button "Confirm" at bounding box center [386, 186] width 41 height 13
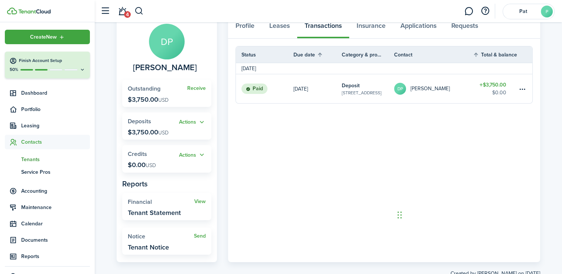
scroll to position [16, 0]
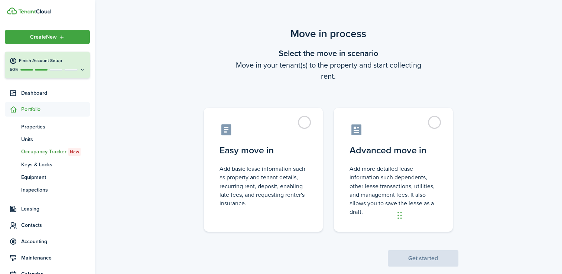
scroll to position [13, 0]
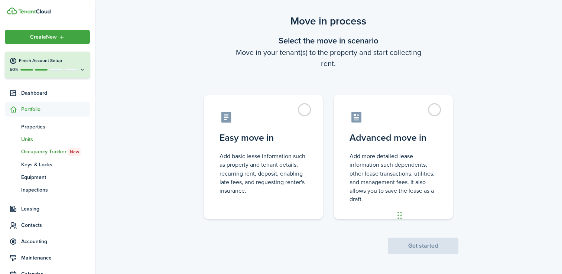
click at [37, 139] on span "Units" at bounding box center [55, 140] width 69 height 8
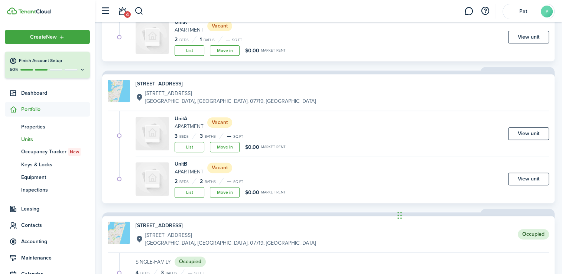
scroll to position [338, 0]
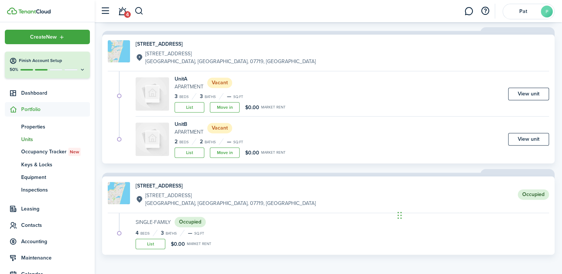
click at [113, 185] on img at bounding box center [119, 193] width 22 height 22
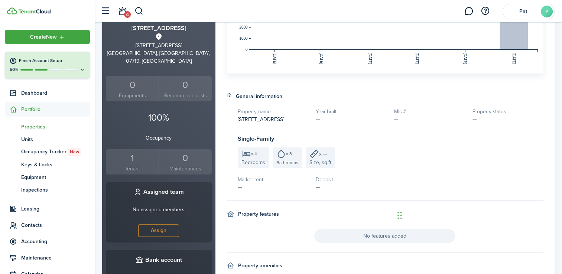
scroll to position [181, 0]
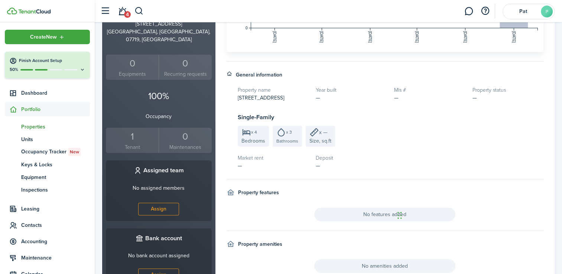
click at [135, 133] on div "1" at bounding box center [132, 137] width 49 height 14
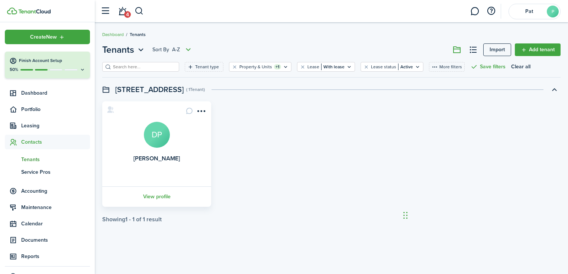
click at [145, 176] on card "Debra Palmer DP View profile" at bounding box center [156, 154] width 109 height 106
click at [156, 201] on link "View profile" at bounding box center [156, 197] width 111 height 20
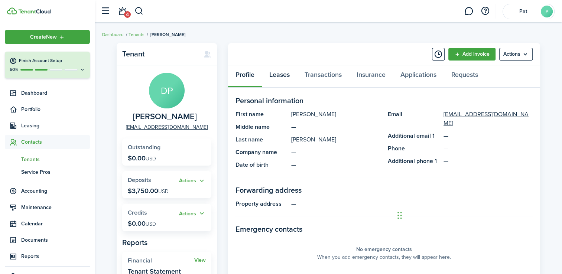
click at [277, 81] on link "Leases" at bounding box center [279, 76] width 35 height 22
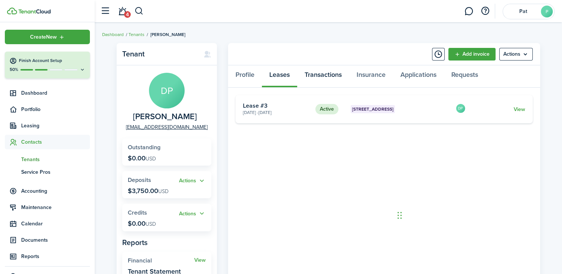
click at [319, 82] on link "Transactions" at bounding box center [323, 76] width 52 height 22
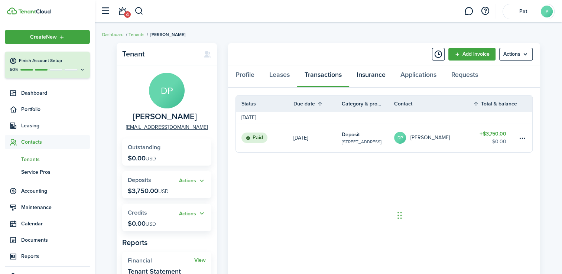
click at [371, 84] on link "Insurance" at bounding box center [371, 76] width 44 height 22
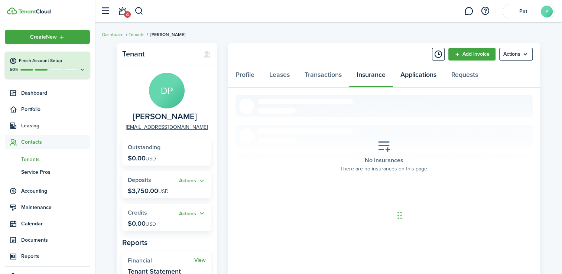
click at [413, 85] on link "Applications" at bounding box center [418, 76] width 51 height 22
click at [455, 80] on link "Requests" at bounding box center [465, 76] width 42 height 22
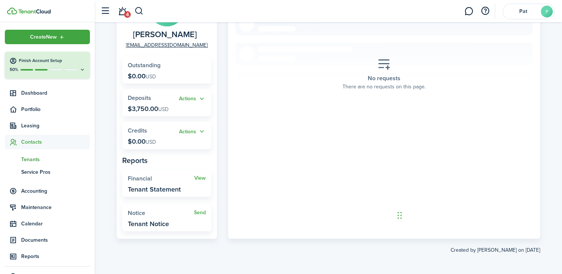
click at [141, 225] on widget-stats-description "Tenant Notice" at bounding box center [148, 223] width 41 height 7
